Goal: Task Accomplishment & Management: Manage account settings

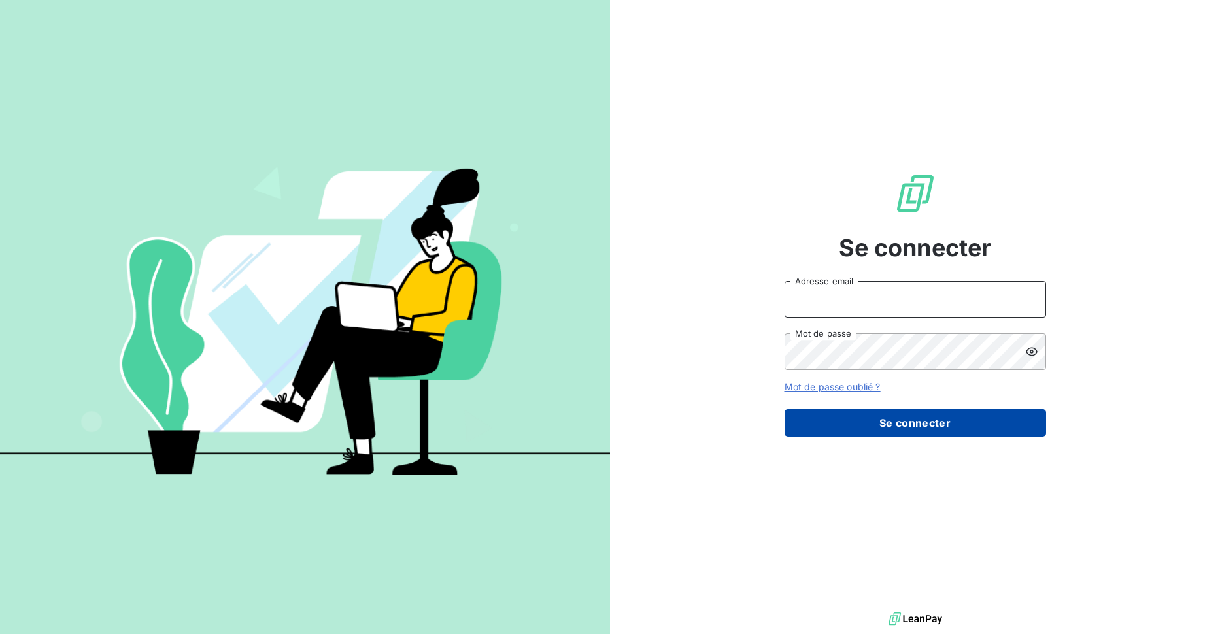
type input "gonzalez.js@groupegonzalez.fr"
click at [933, 425] on button "Se connecter" at bounding box center [916, 422] width 262 height 27
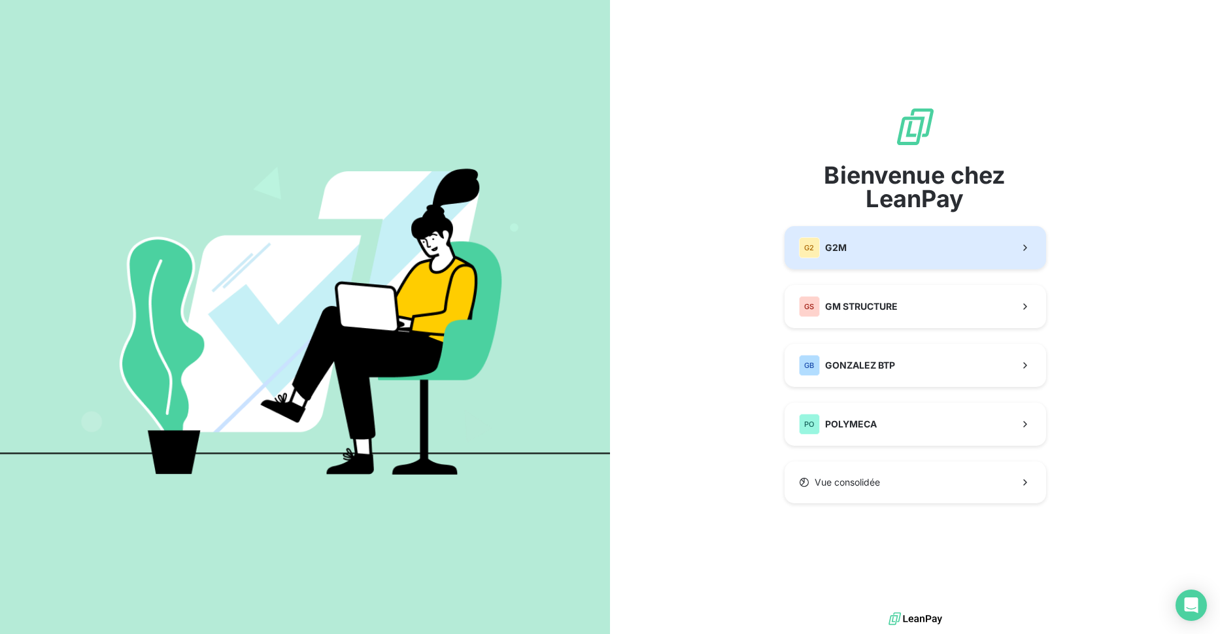
click at [901, 254] on button "G2 G2M" at bounding box center [916, 247] width 262 height 43
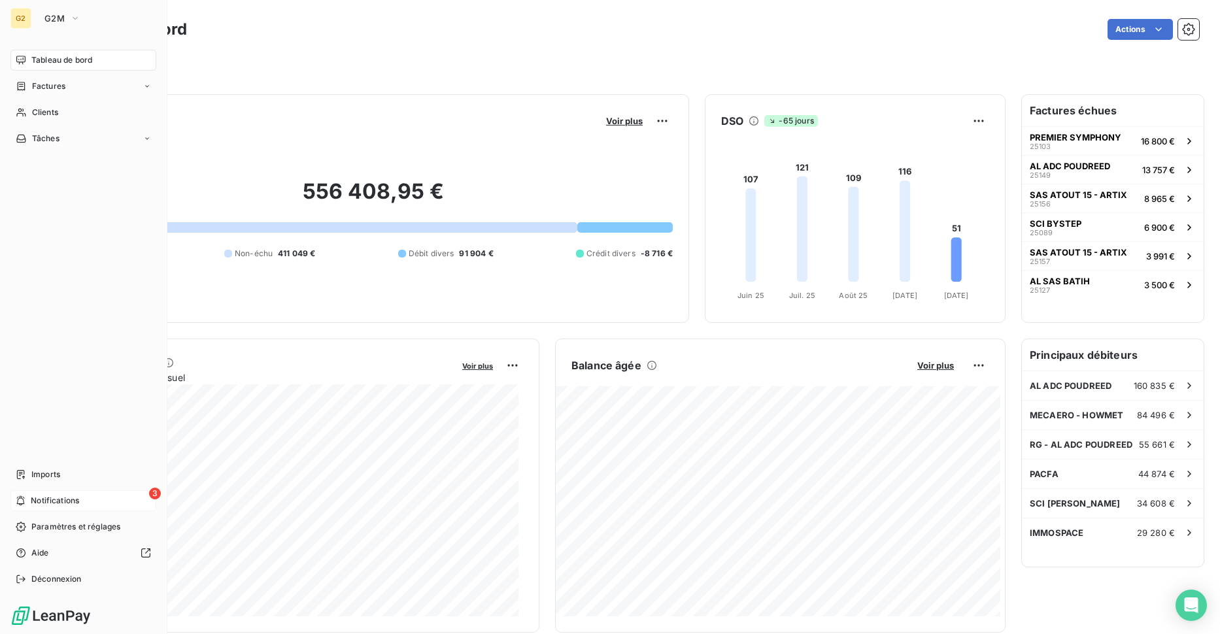
click at [135, 502] on div "3 Notifications" at bounding box center [83, 500] width 146 height 21
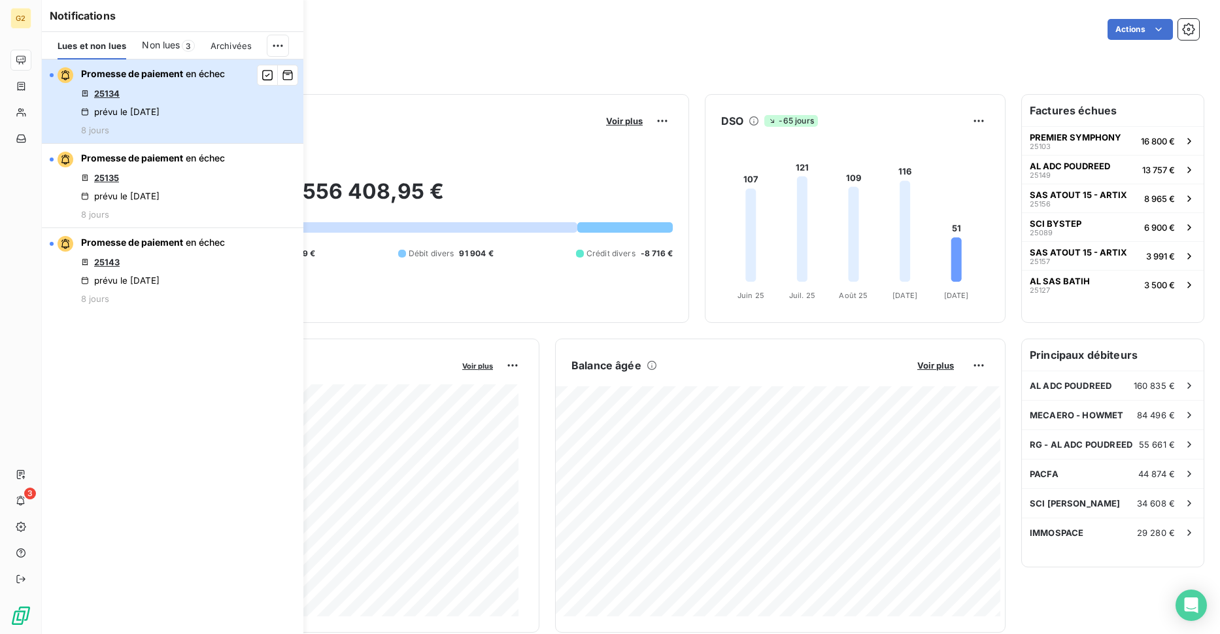
click at [133, 104] on div "Promesse de paiement en échec 25134 prévu le 30 sept. 2025 8 jours" at bounding box center [153, 101] width 144 height 68
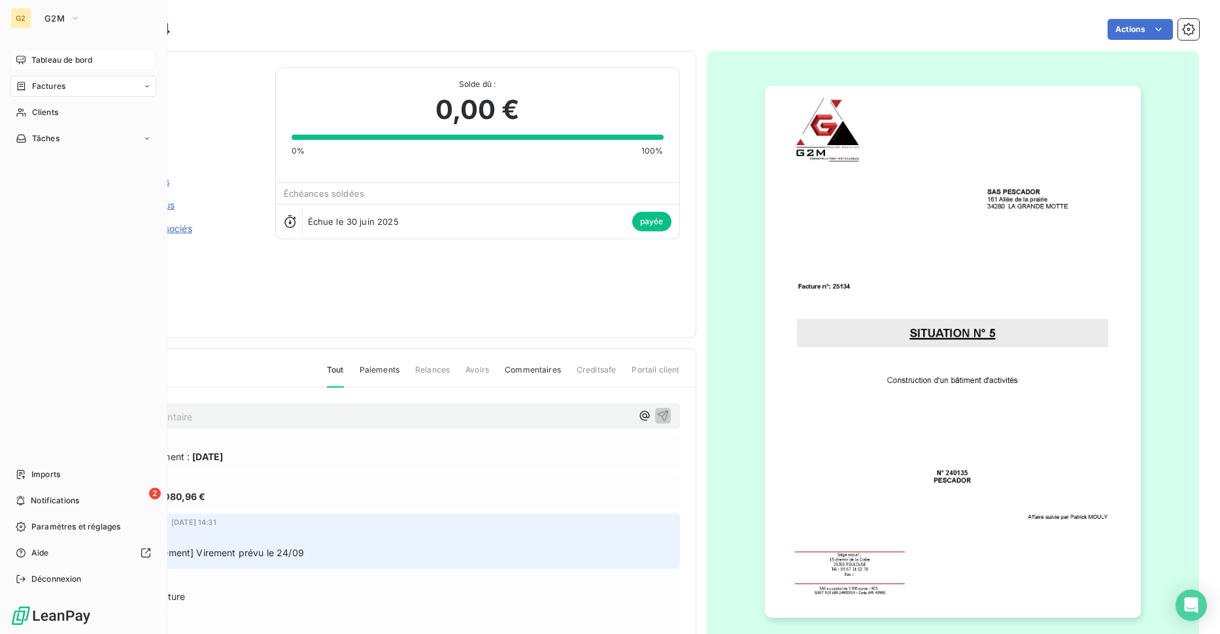
click at [26, 63] on div "Tableau de bord" at bounding box center [83, 60] width 146 height 21
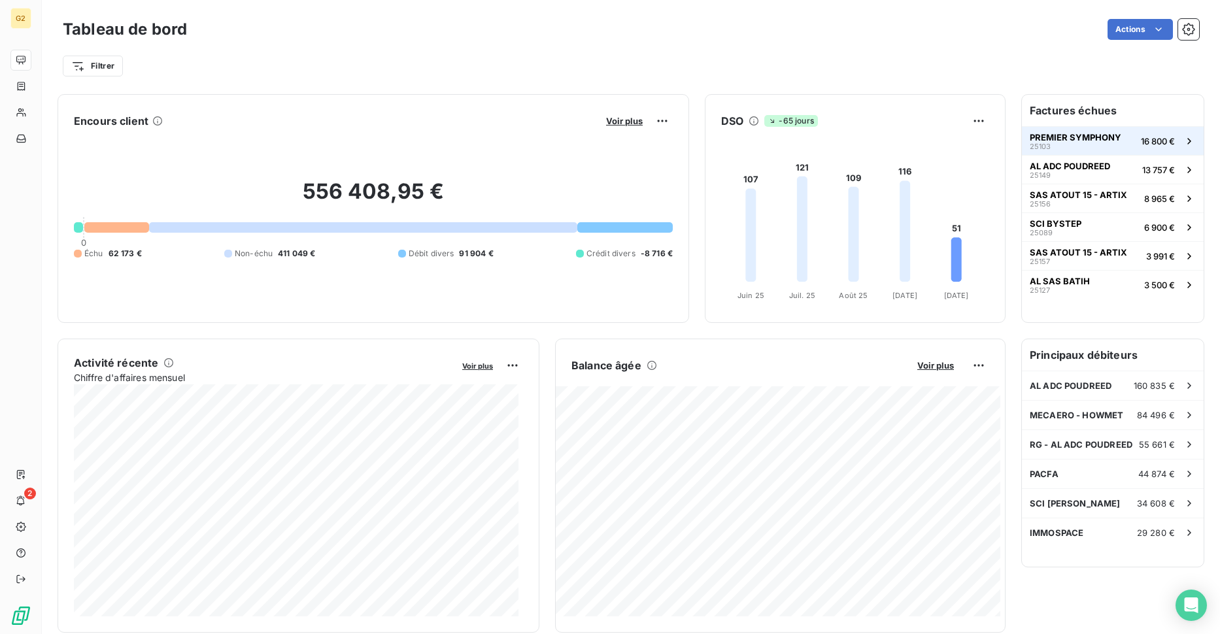
click at [1124, 143] on button "PREMIER SYMPHONY 25103 16 800 €" at bounding box center [1113, 140] width 182 height 29
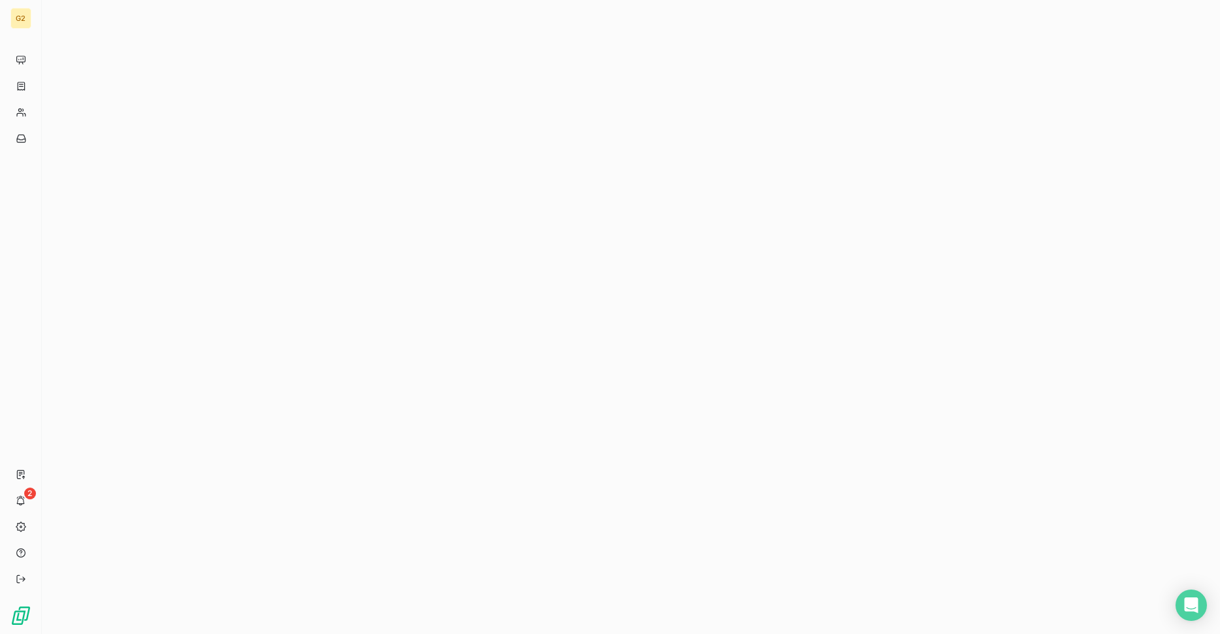
drag, startPoint x: 0, startPoint y: 0, endPoint x: 909, endPoint y: 381, distance: 985.5
click at [909, 381] on div at bounding box center [631, 317] width 1179 height 634
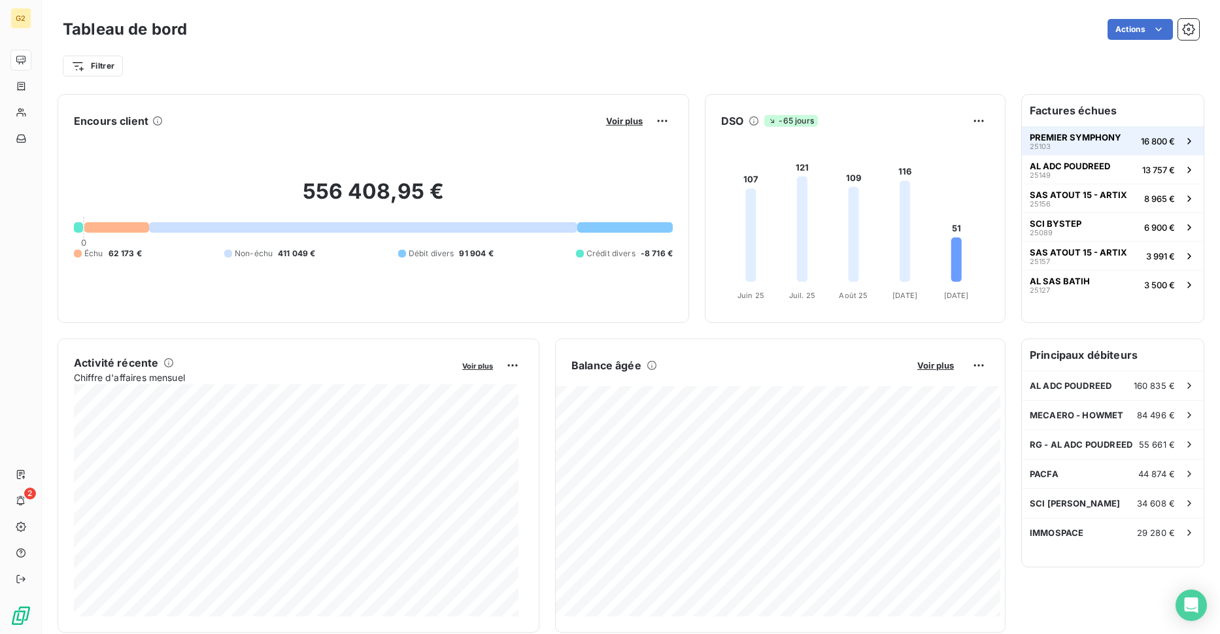
click at [1097, 152] on button "PREMIER SYMPHONY 25103 16 800 €" at bounding box center [1113, 140] width 182 height 29
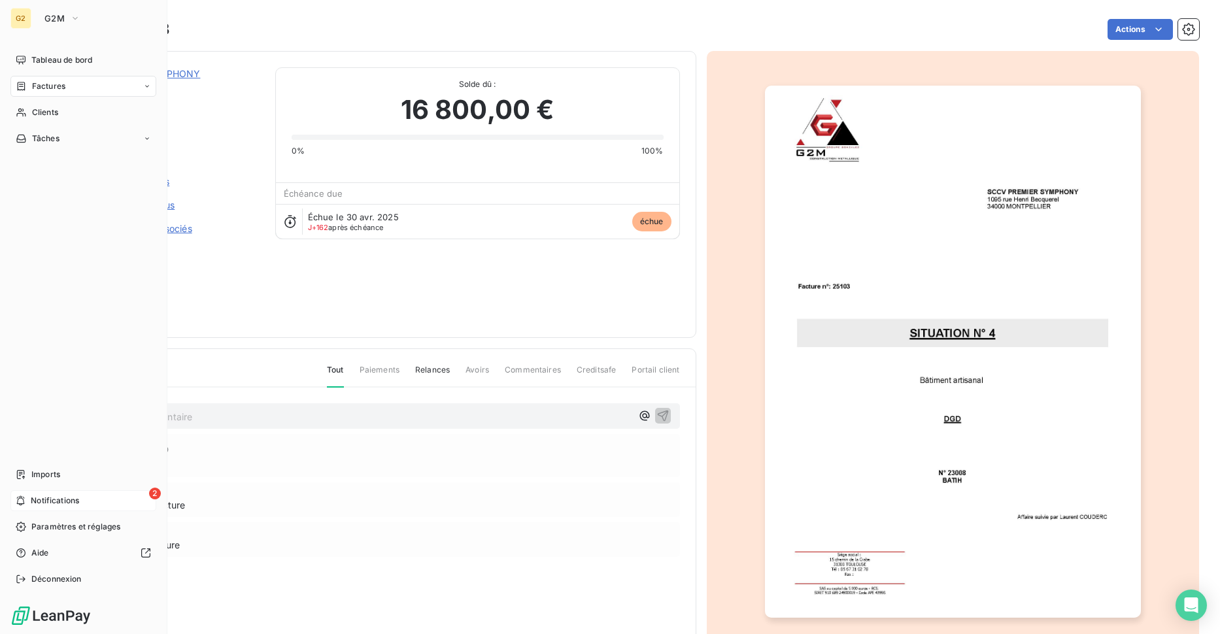
click at [58, 501] on span "Notifications" at bounding box center [55, 501] width 48 height 12
click at [48, 116] on span "Clients" at bounding box center [45, 113] width 26 height 12
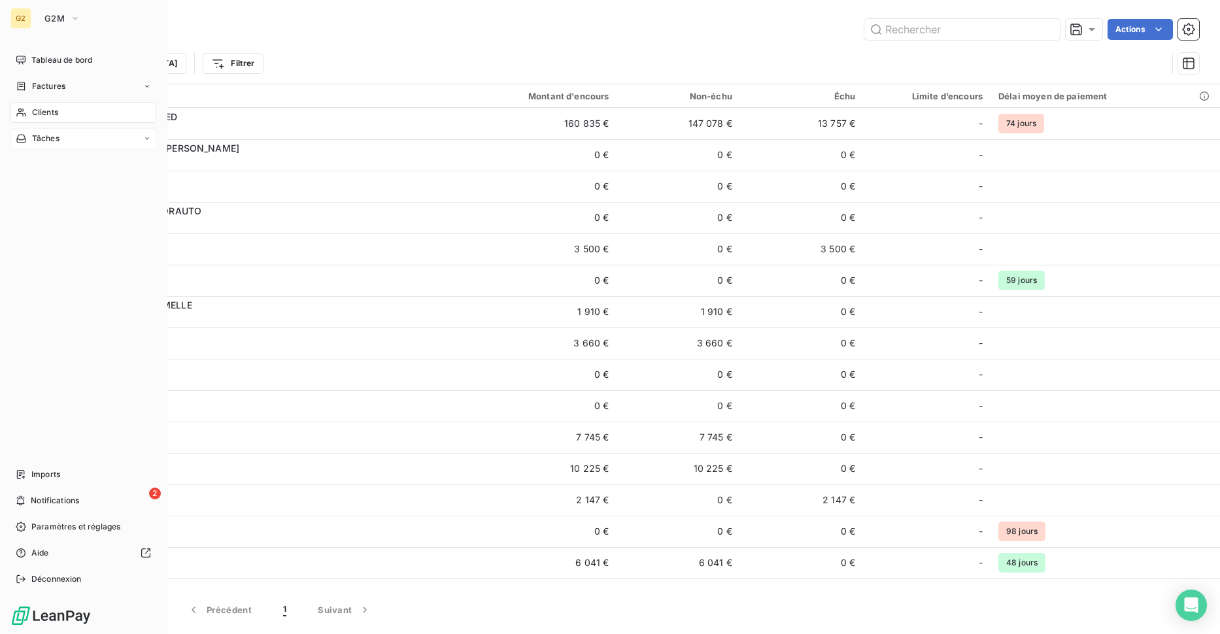
click at [51, 137] on span "Tâches" at bounding box center [45, 139] width 27 height 12
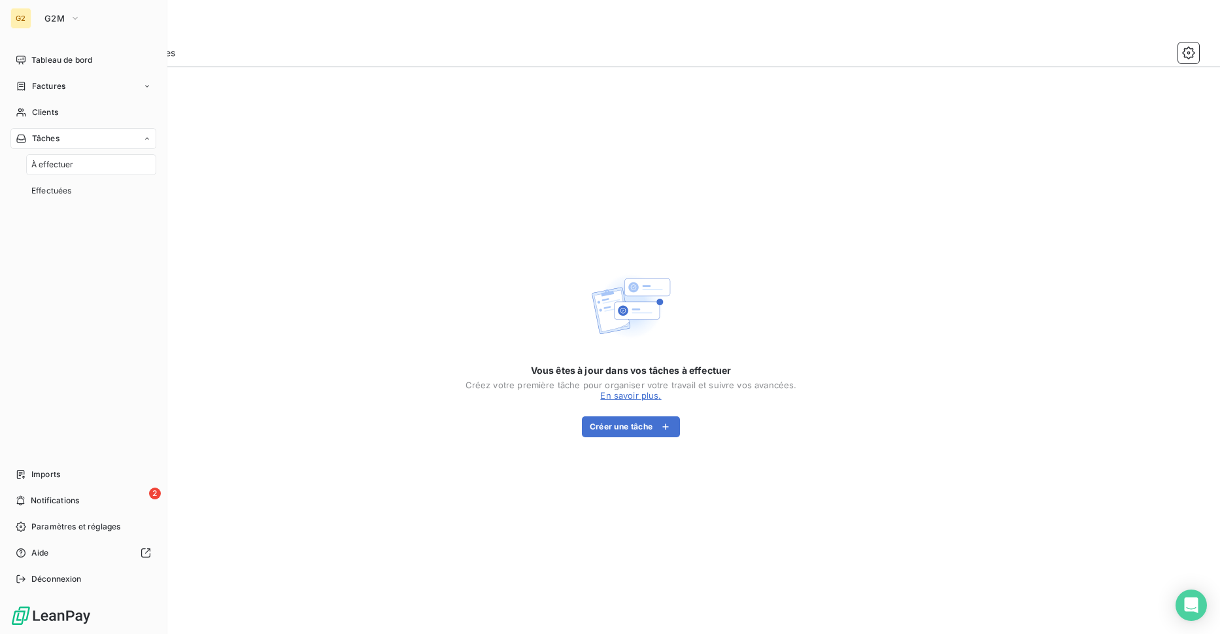
click at [77, 162] on div "À effectuer" at bounding box center [91, 164] width 130 height 21
click at [58, 58] on span "Tableau de bord" at bounding box center [61, 60] width 61 height 12
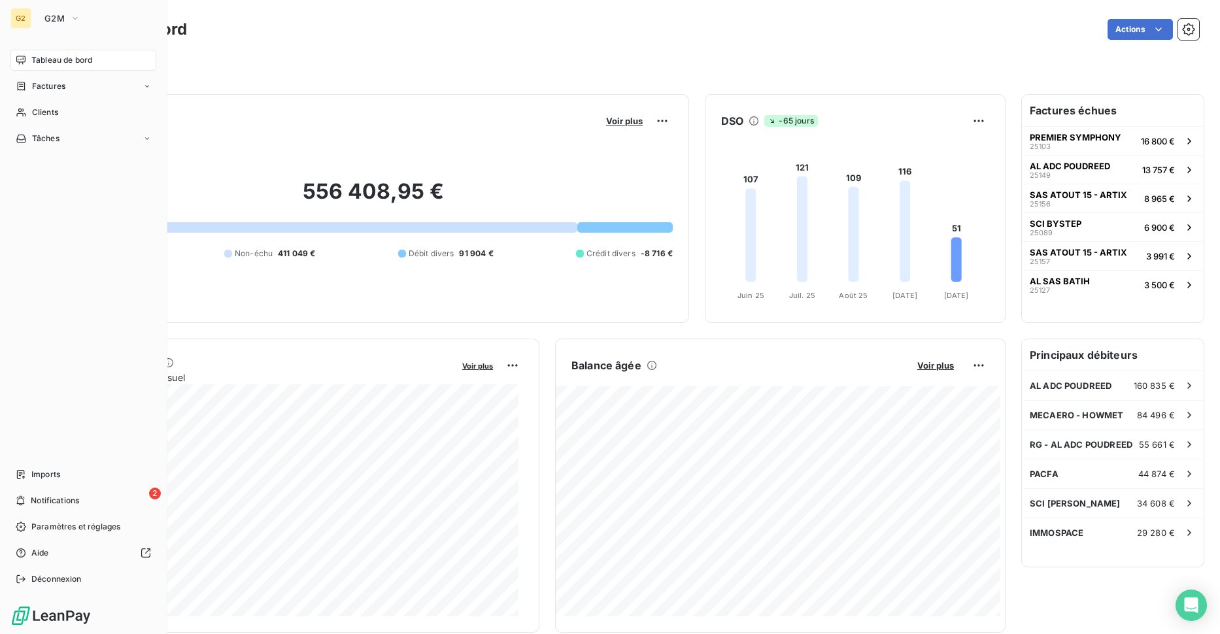
click at [50, 97] on nav "Tableau de bord Factures Clients Tâches" at bounding box center [83, 99] width 146 height 99
click at [58, 87] on span "Factures" at bounding box center [48, 86] width 33 height 12
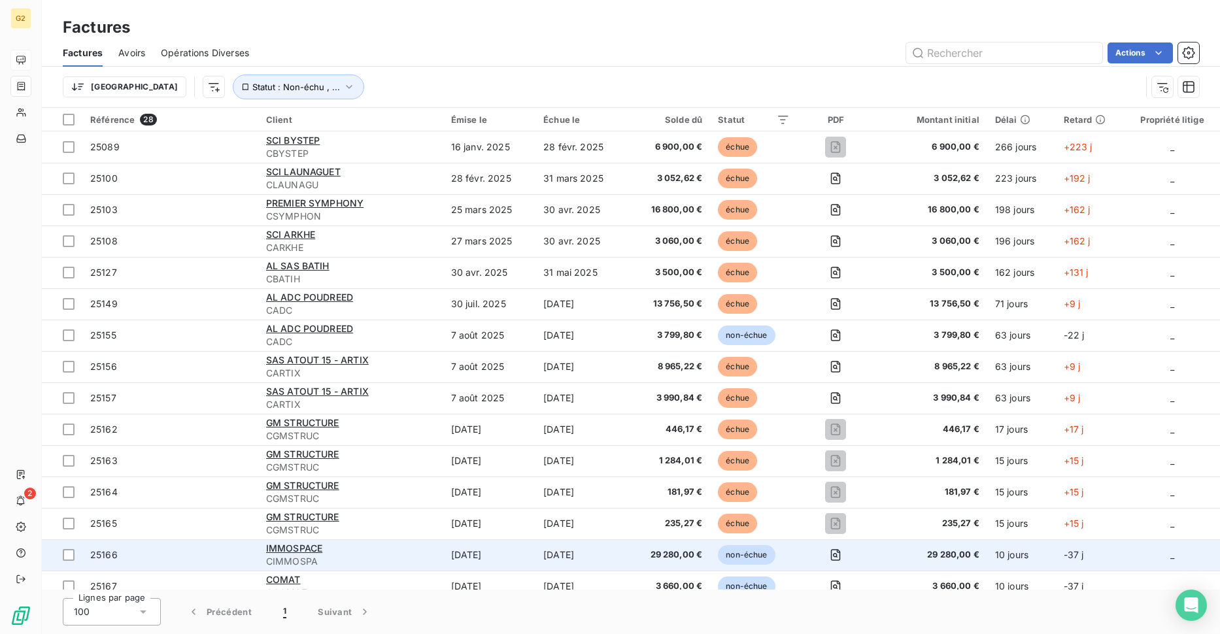
click at [466, 547] on td "29 sept. 2025" at bounding box center [489, 555] width 92 height 31
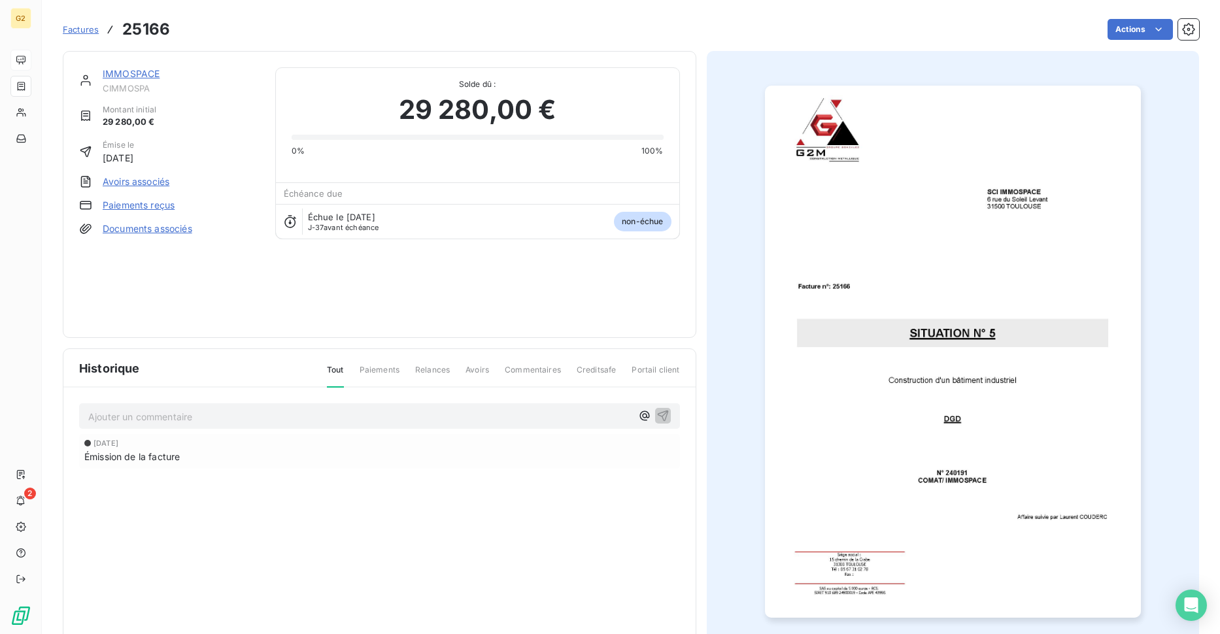
click at [540, 372] on span "Commentaires" at bounding box center [533, 375] width 56 height 22
click at [528, 415] on p "Ajouter un commentaire ﻿" at bounding box center [359, 417] width 543 height 16
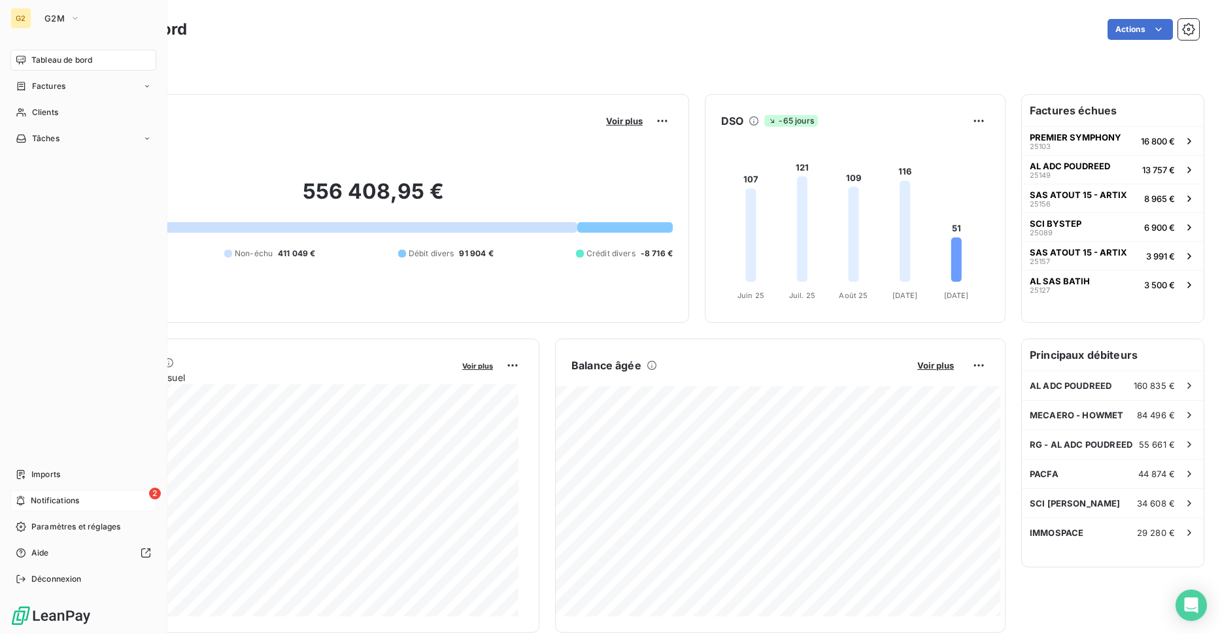
click at [46, 508] on div "2 Notifications" at bounding box center [83, 500] width 146 height 21
click at [68, 101] on nav "Tableau de bord Factures Clients Tâches" at bounding box center [83, 99] width 146 height 99
click at [48, 106] on div "Clients" at bounding box center [83, 112] width 146 height 21
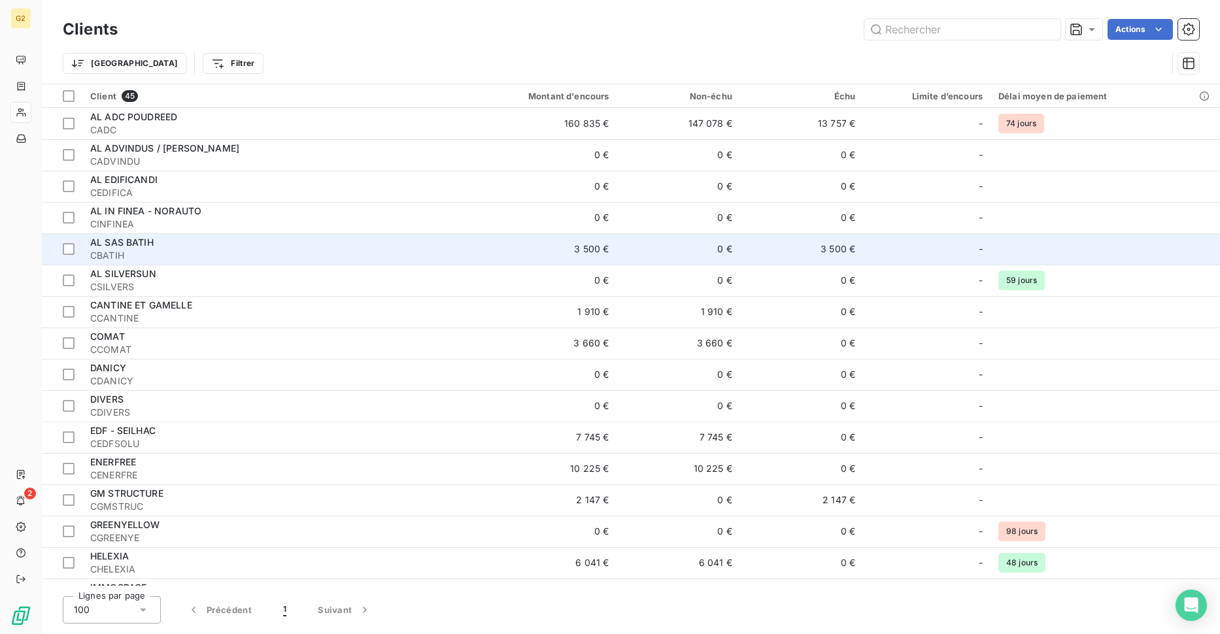
click at [807, 257] on td "3 500 €" at bounding box center [801, 248] width 123 height 31
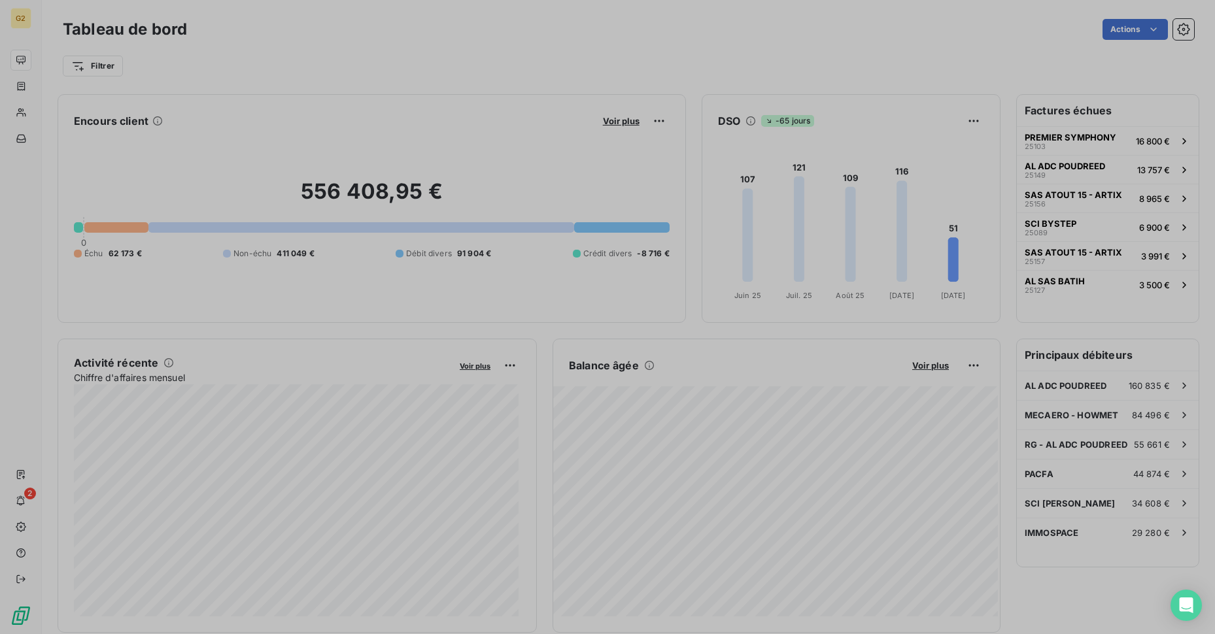
click at [406, 461] on div at bounding box center [607, 317] width 1215 height 634
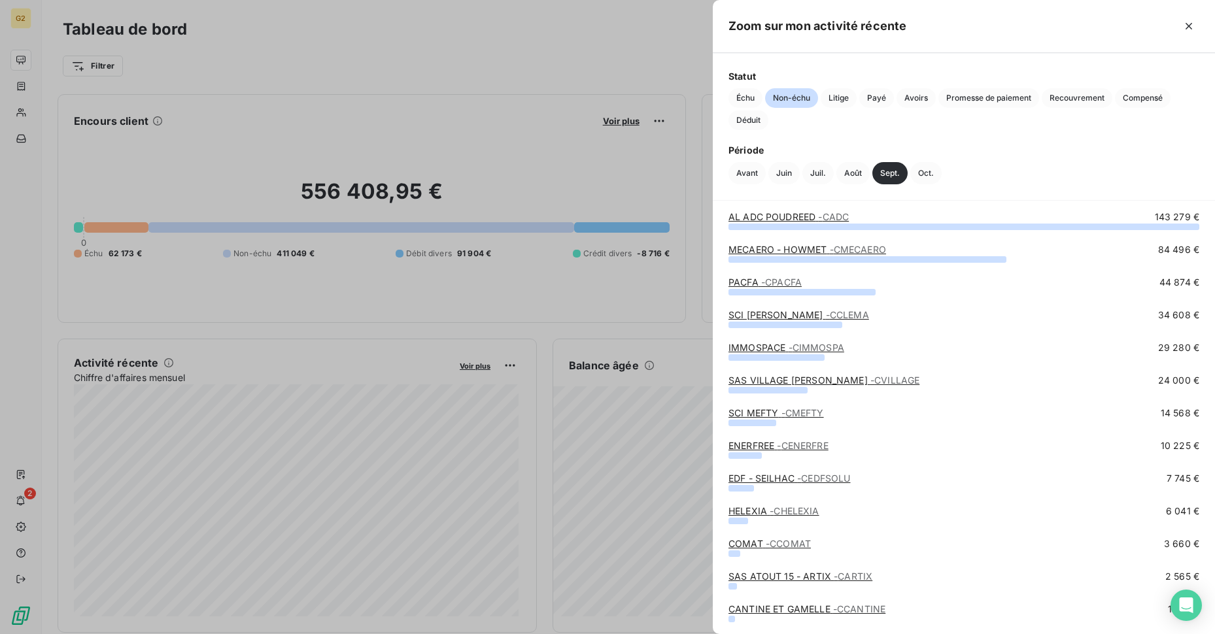
scroll to position [5, 0]
click at [662, 27] on div at bounding box center [607, 317] width 1215 height 634
